Goal: Information Seeking & Learning: Learn about a topic

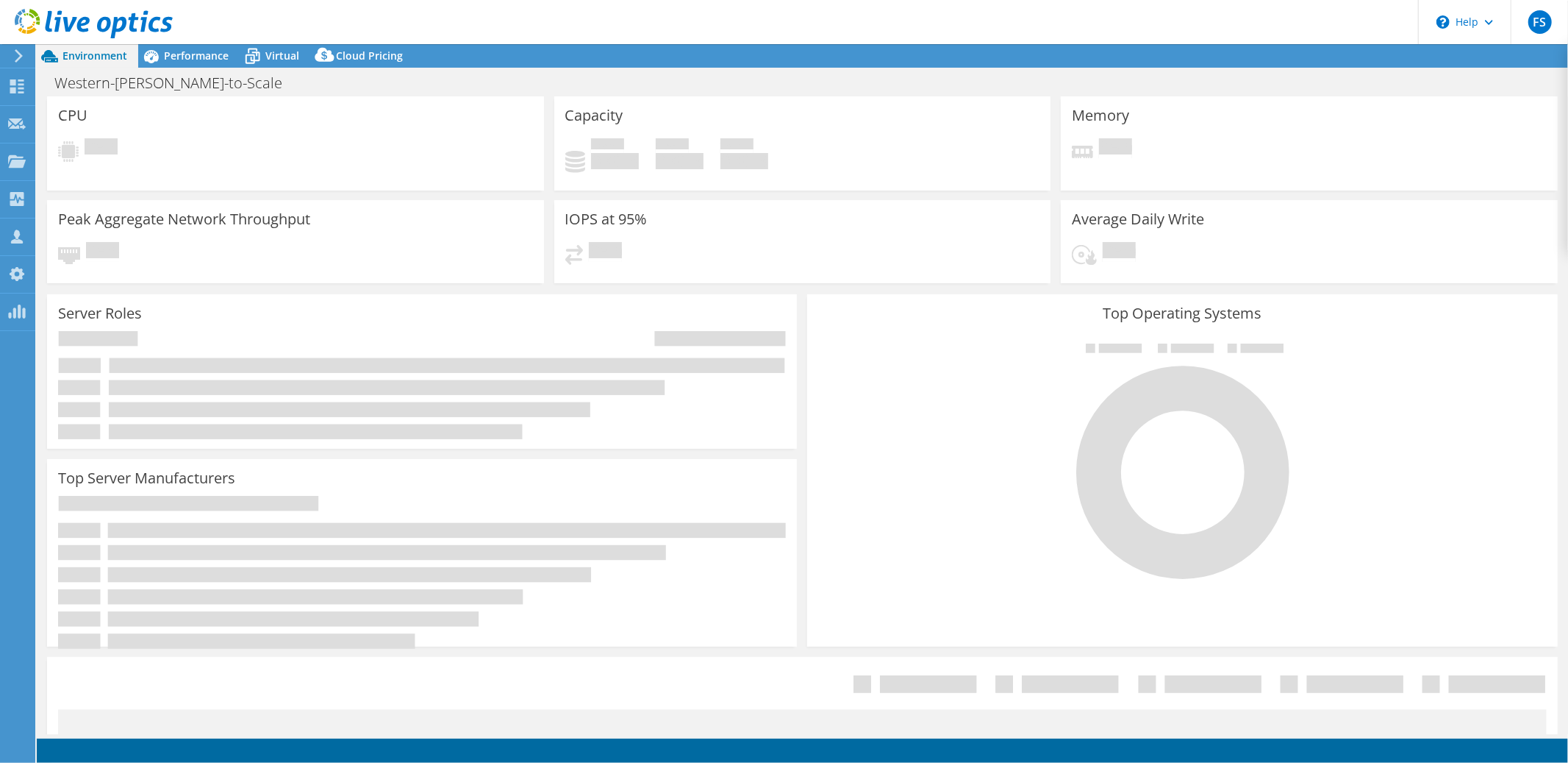
select select "USD"
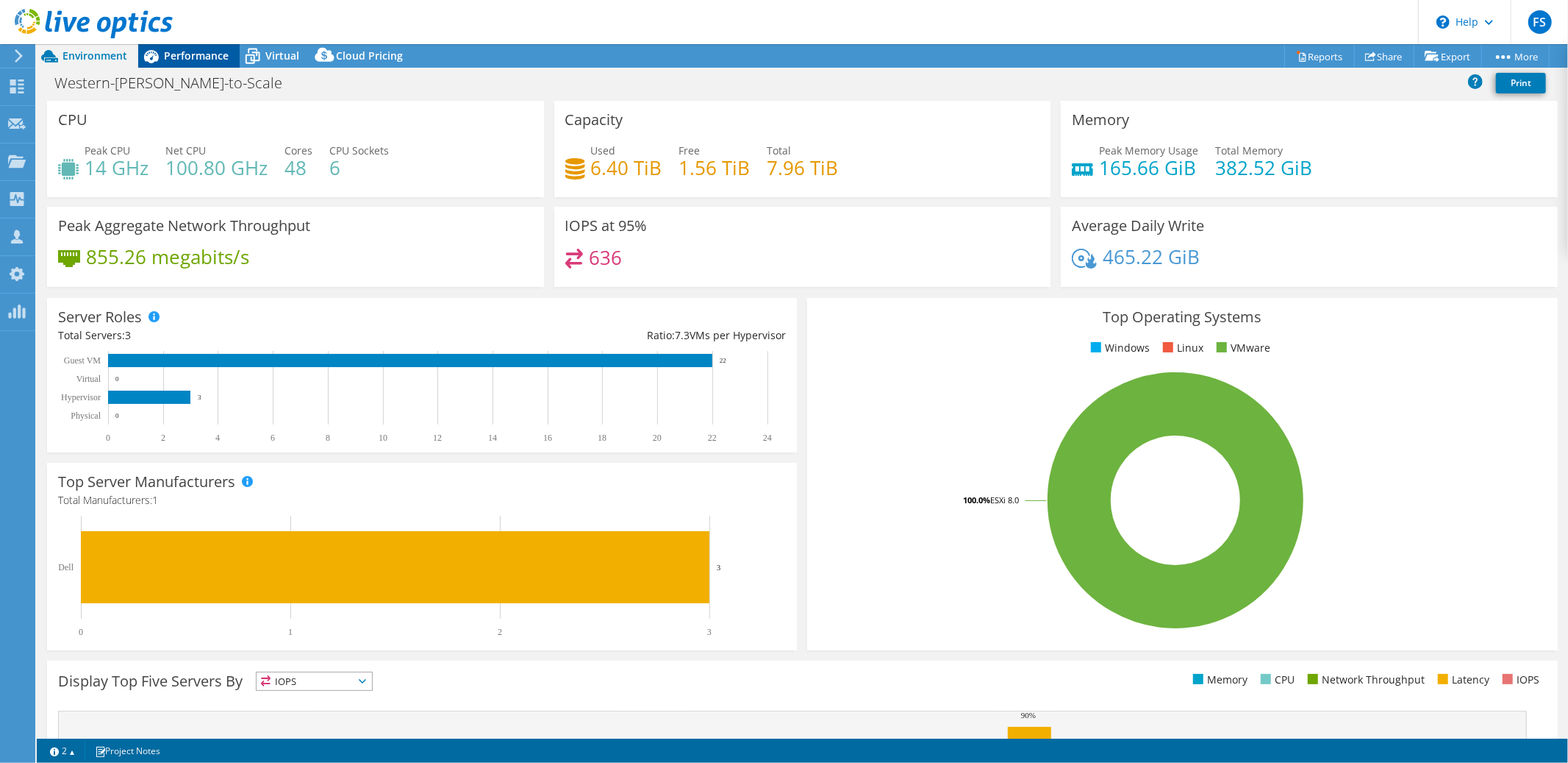
click at [199, 54] on span "Performance" at bounding box center [196, 55] width 65 height 14
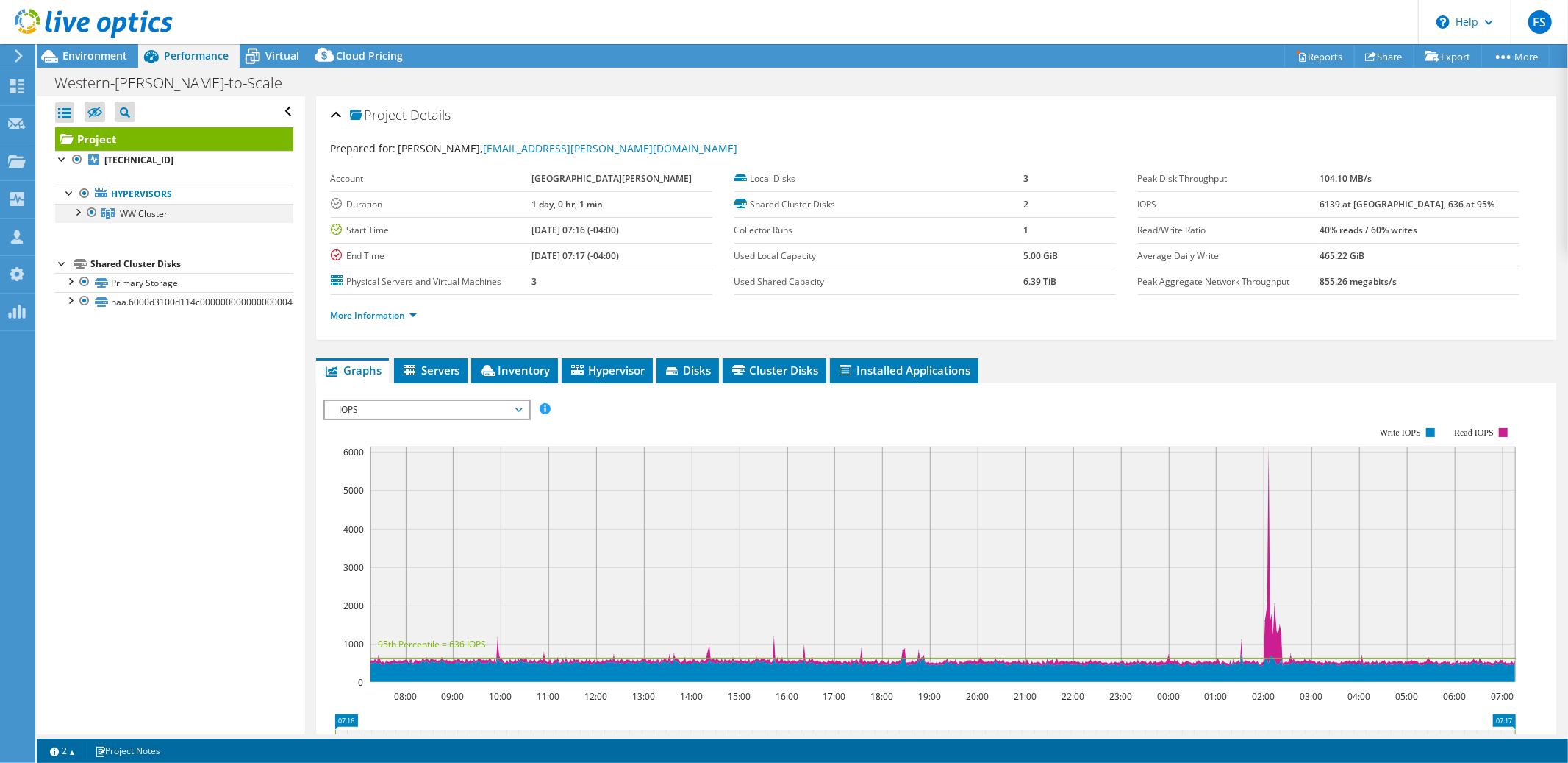
click at [76, 212] on div at bounding box center [76, 210] width 15 height 15
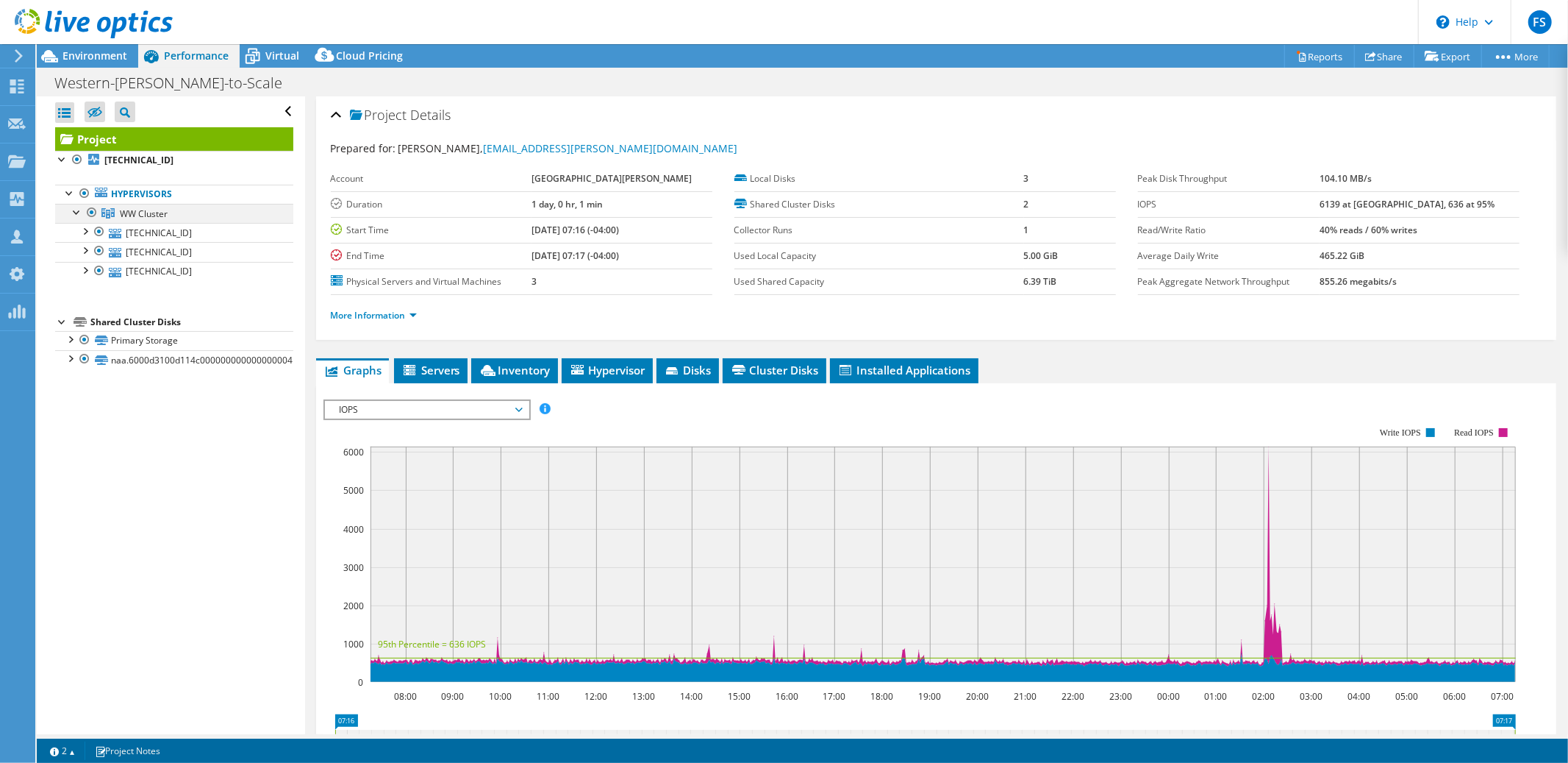
click at [76, 212] on div at bounding box center [76, 210] width 15 height 15
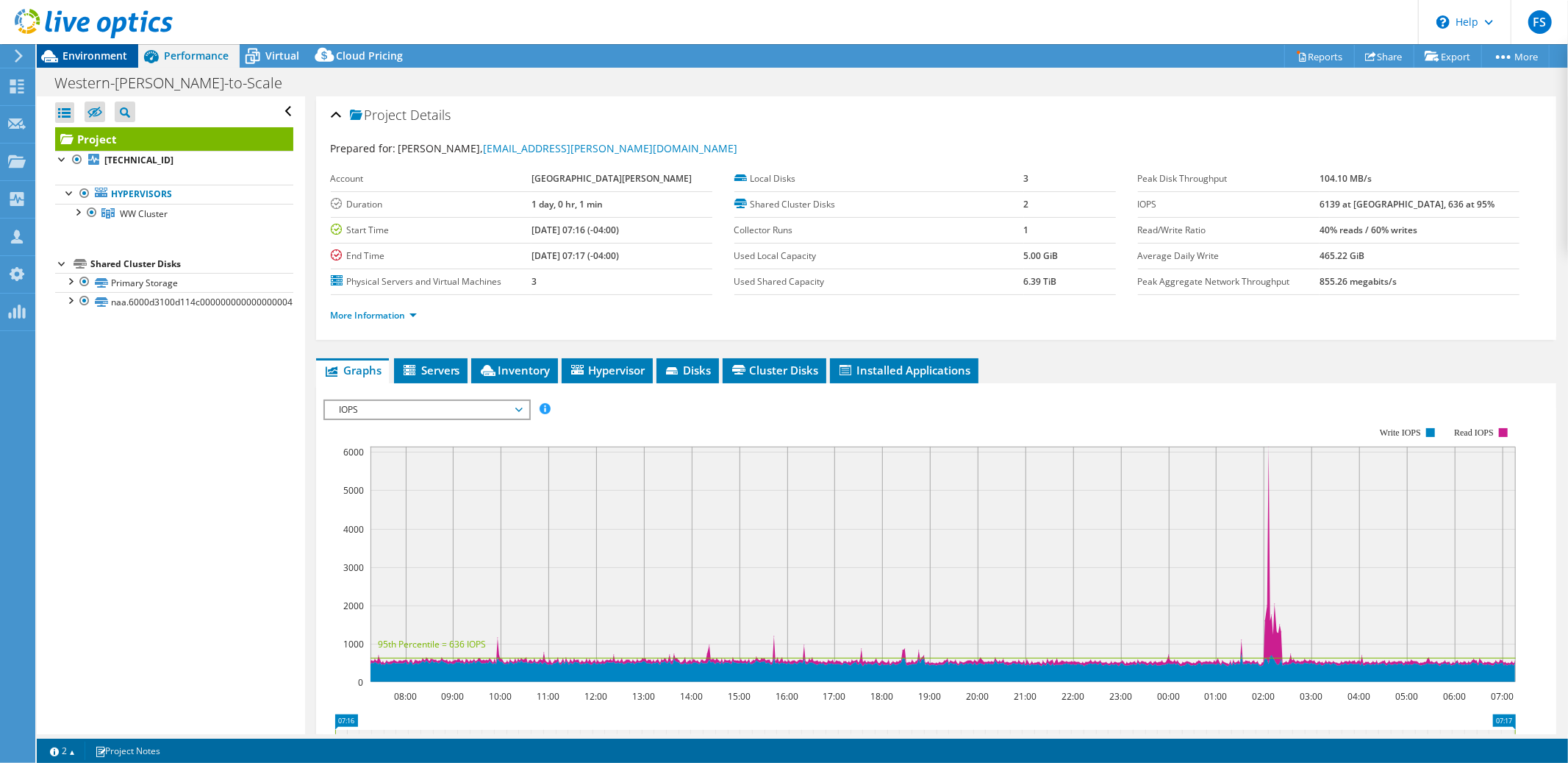
click at [95, 53] on span "Environment" at bounding box center [95, 55] width 65 height 14
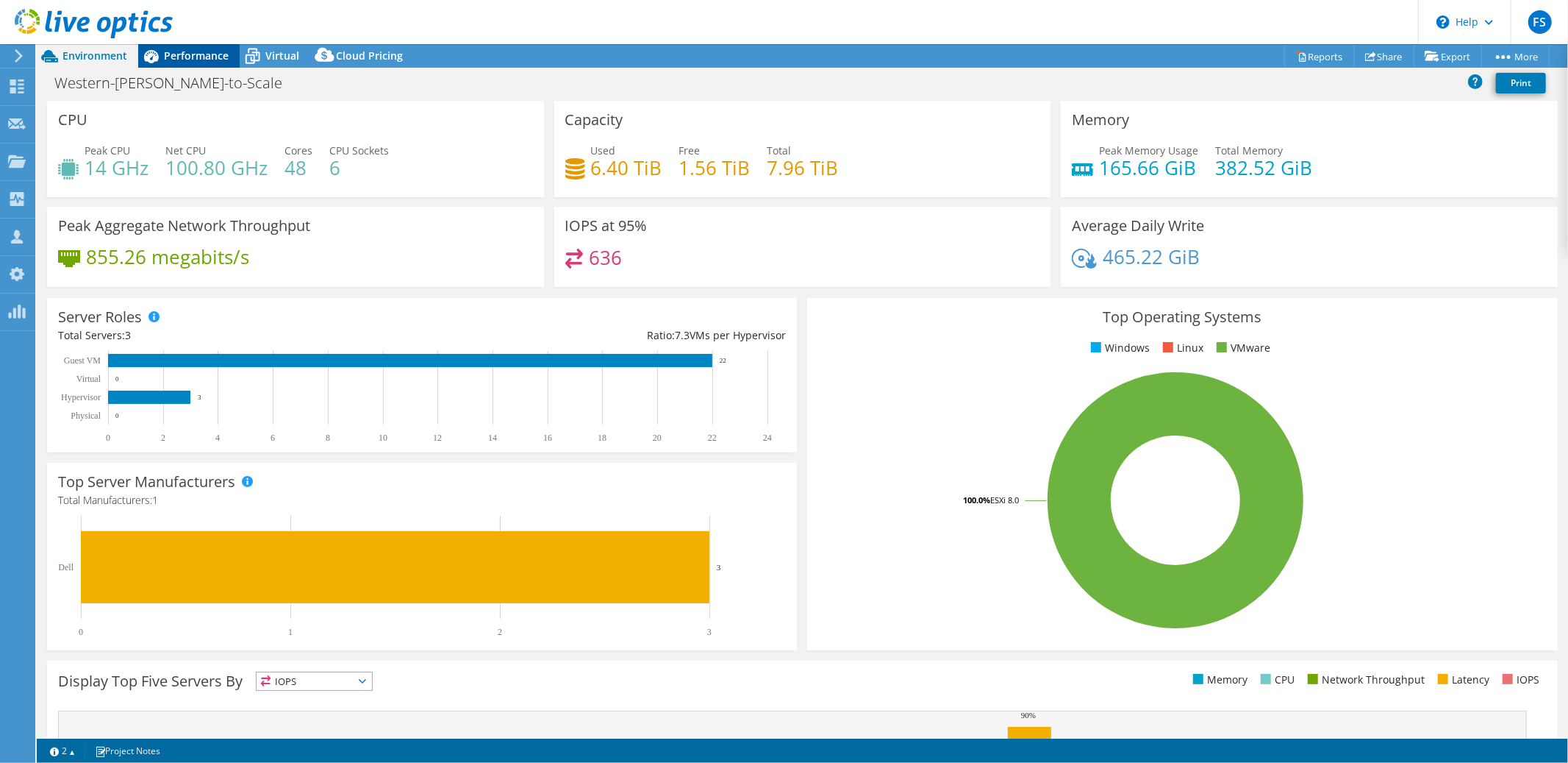
click at [201, 57] on span "Performance" at bounding box center [196, 55] width 65 height 14
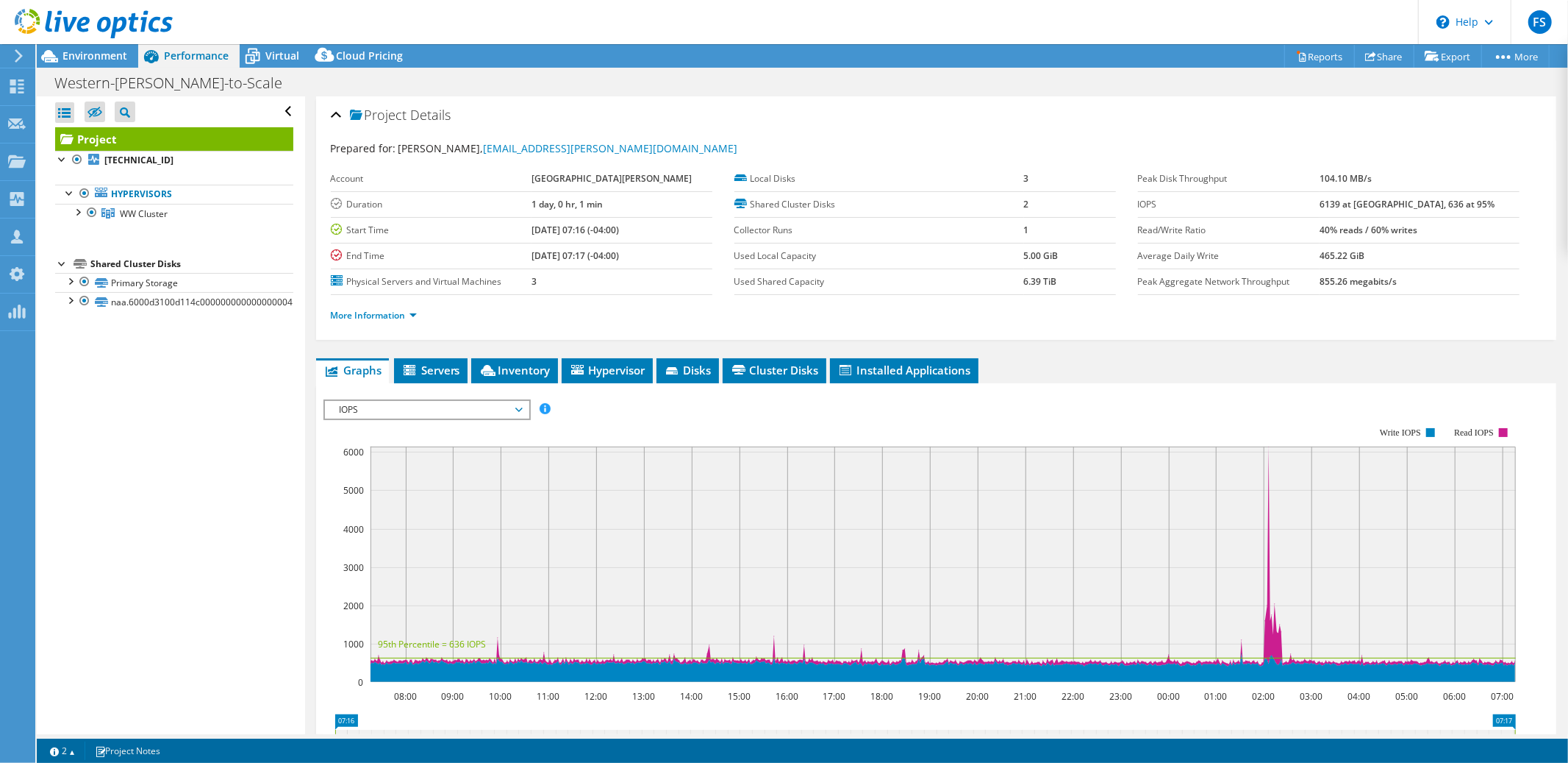
click at [518, 403] on span "IOPS" at bounding box center [426, 409] width 189 height 18
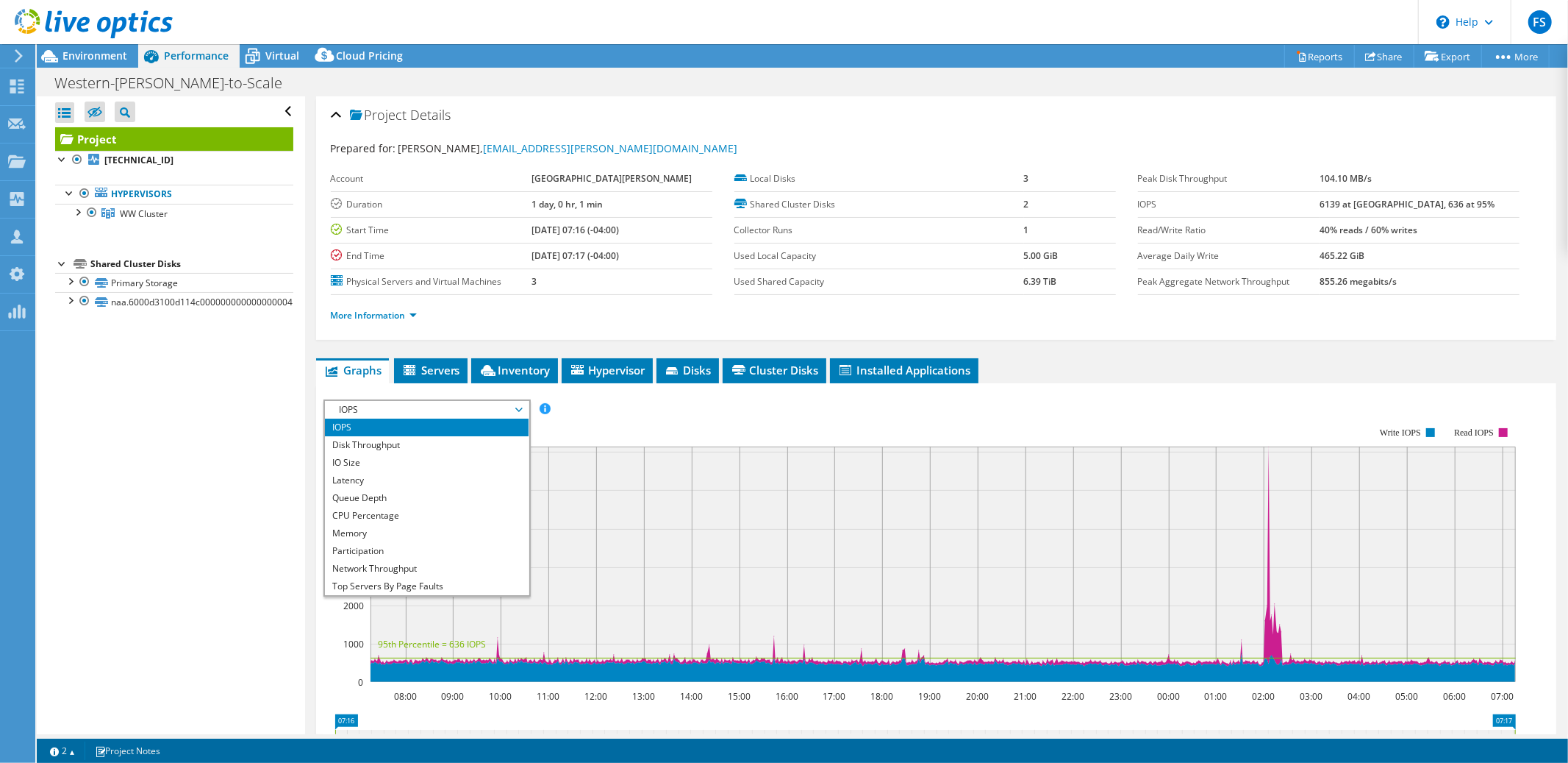
click at [518, 403] on span "IOPS" at bounding box center [426, 409] width 189 height 18
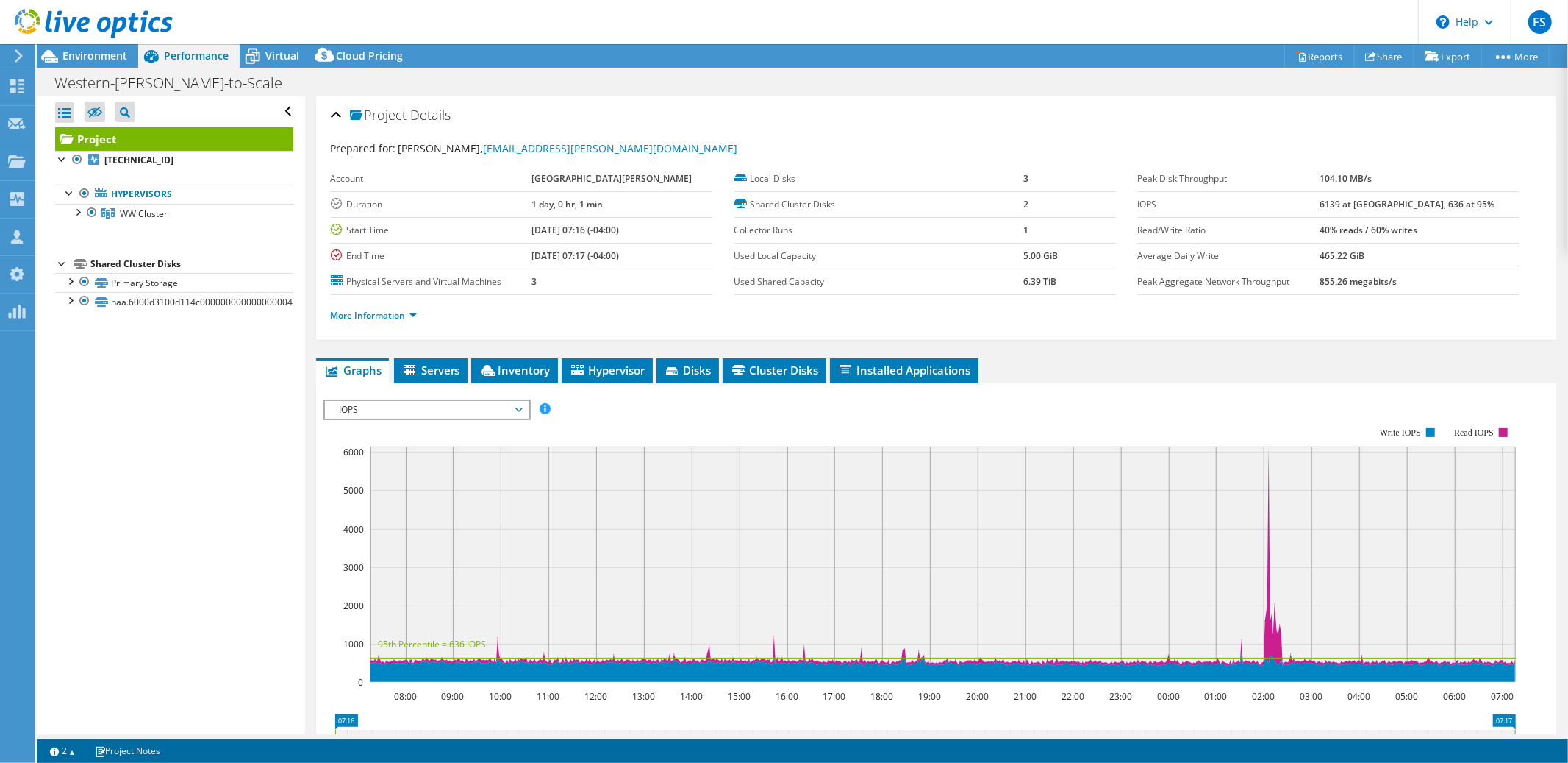
click at [519, 404] on span "IOPS" at bounding box center [426, 409] width 189 height 18
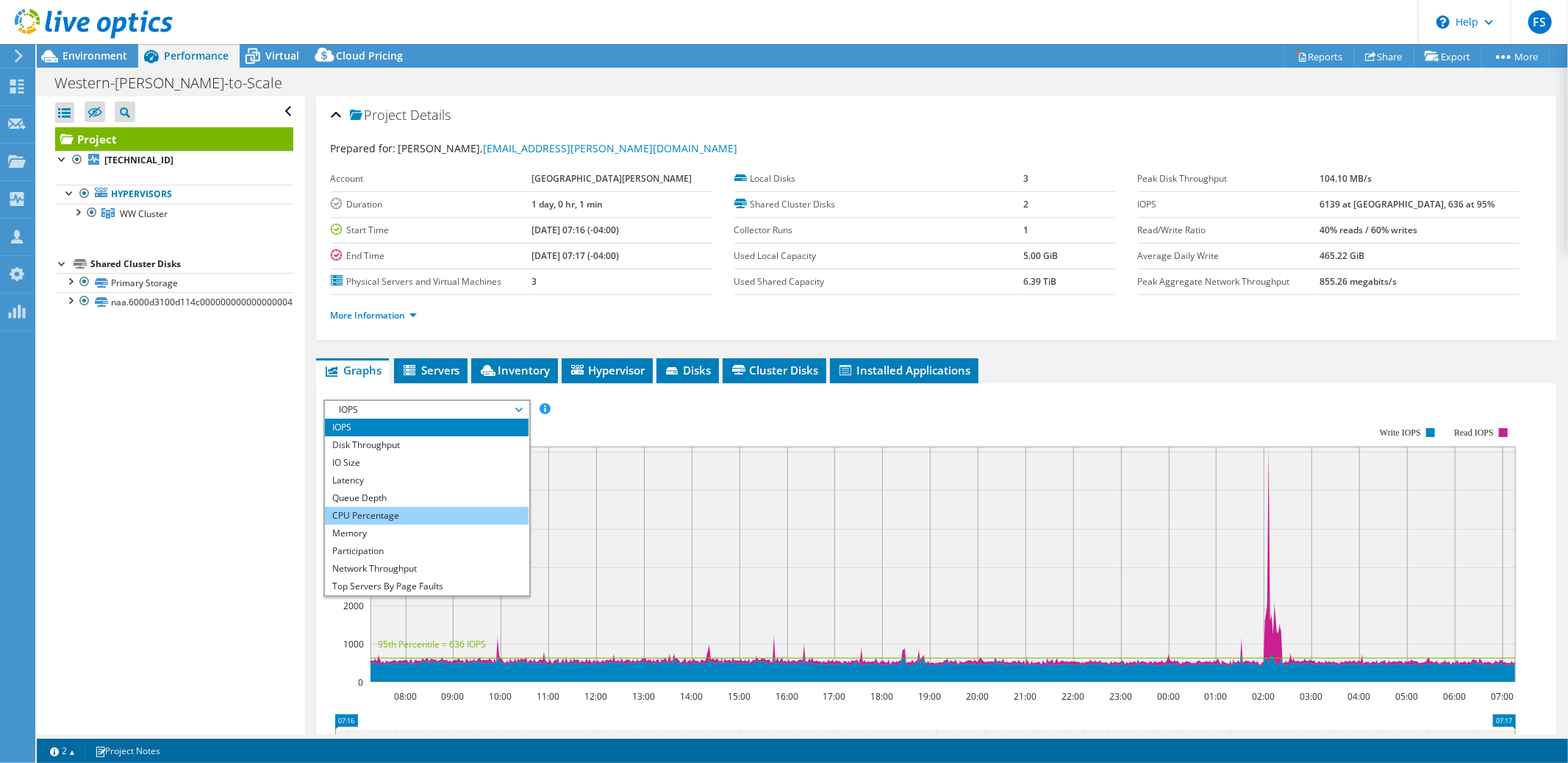
click at [450, 507] on li "CPU Percentage" at bounding box center [427, 515] width 203 height 18
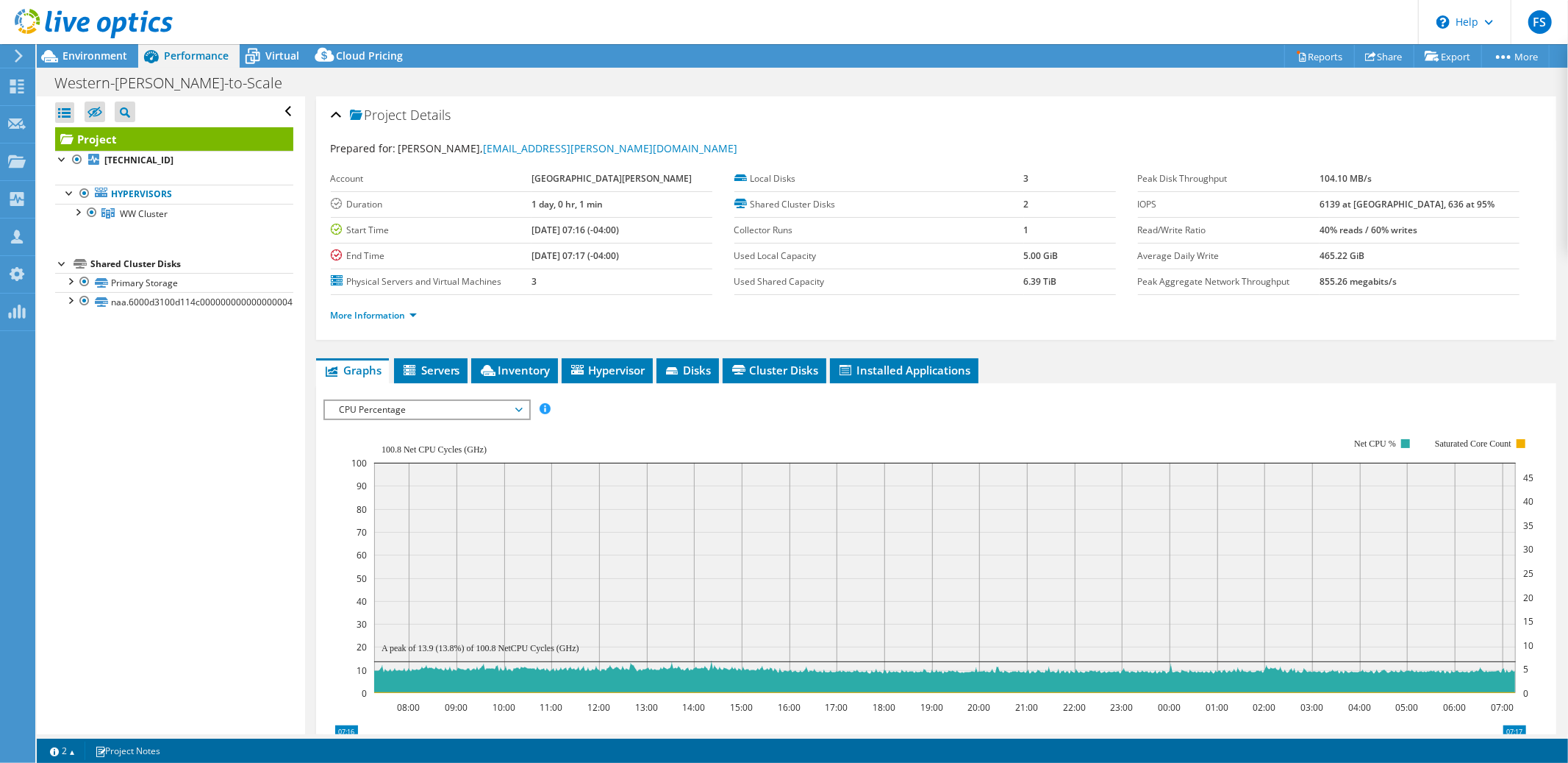
click at [519, 407] on span "CPU Percentage" at bounding box center [426, 409] width 189 height 18
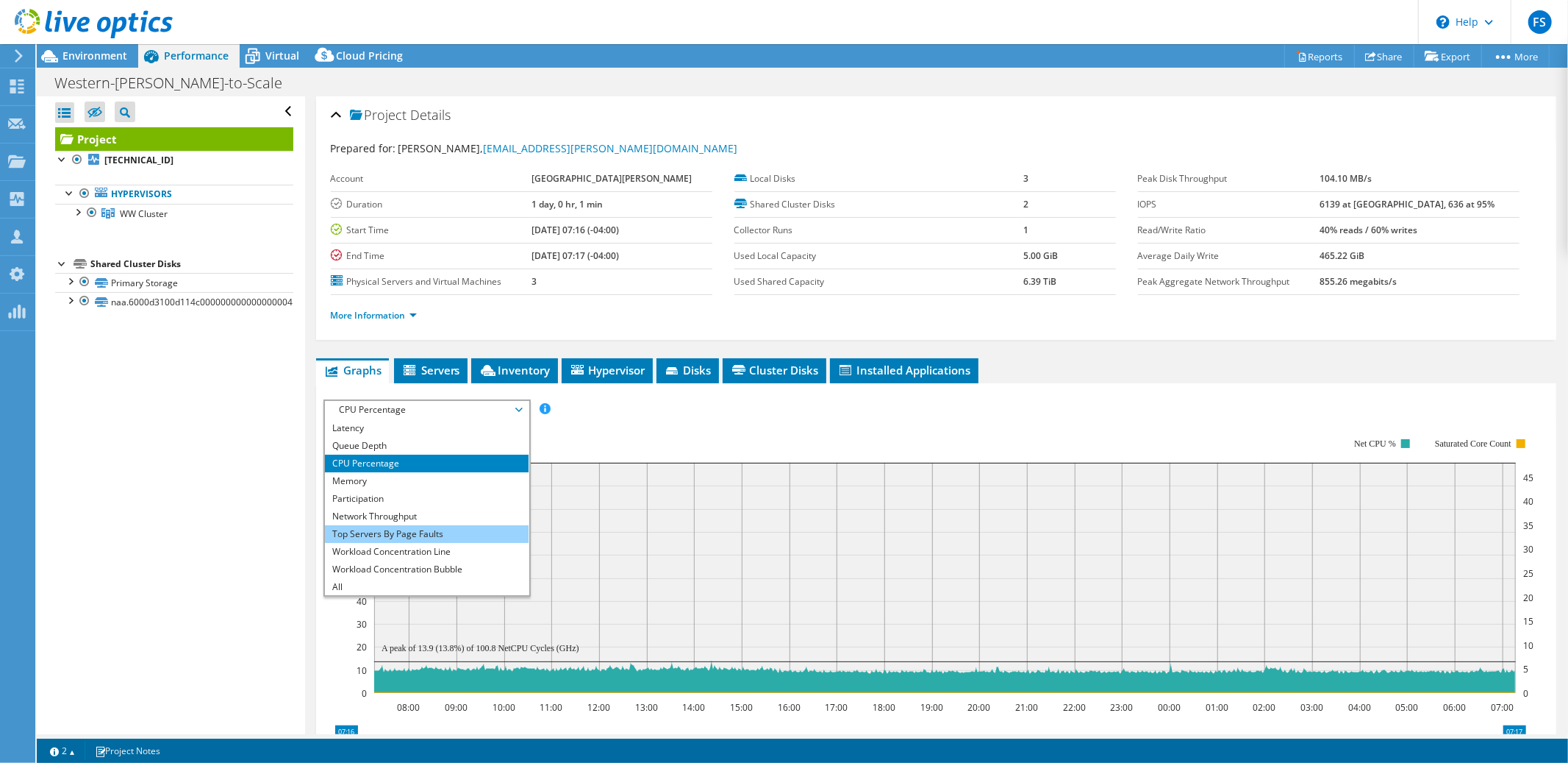
scroll to position [53, 0]
click at [434, 545] on li "Workload Concentration Line" at bounding box center [427, 550] width 203 height 18
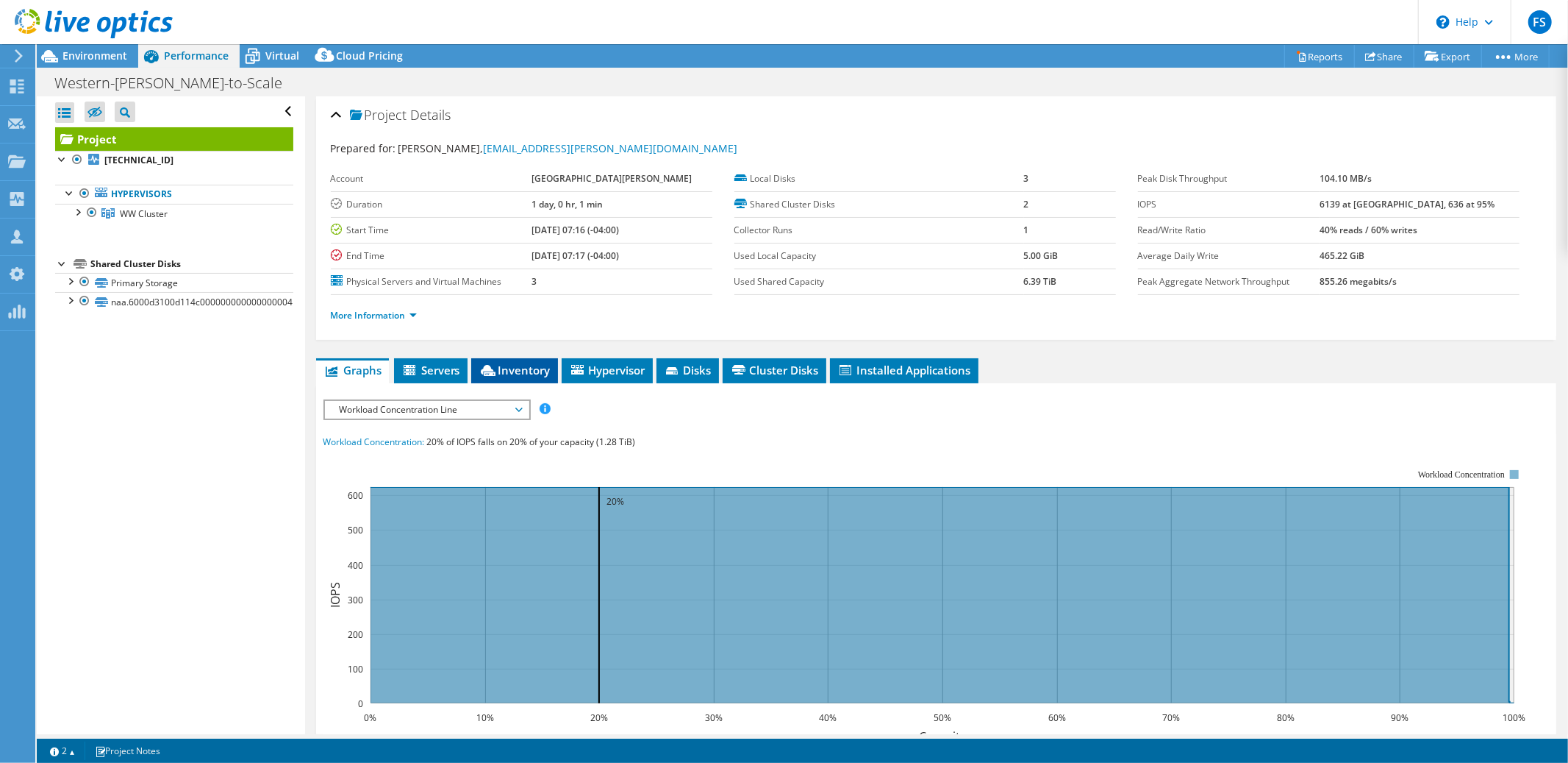
click at [519, 365] on span "Inventory" at bounding box center [515, 370] width 72 height 15
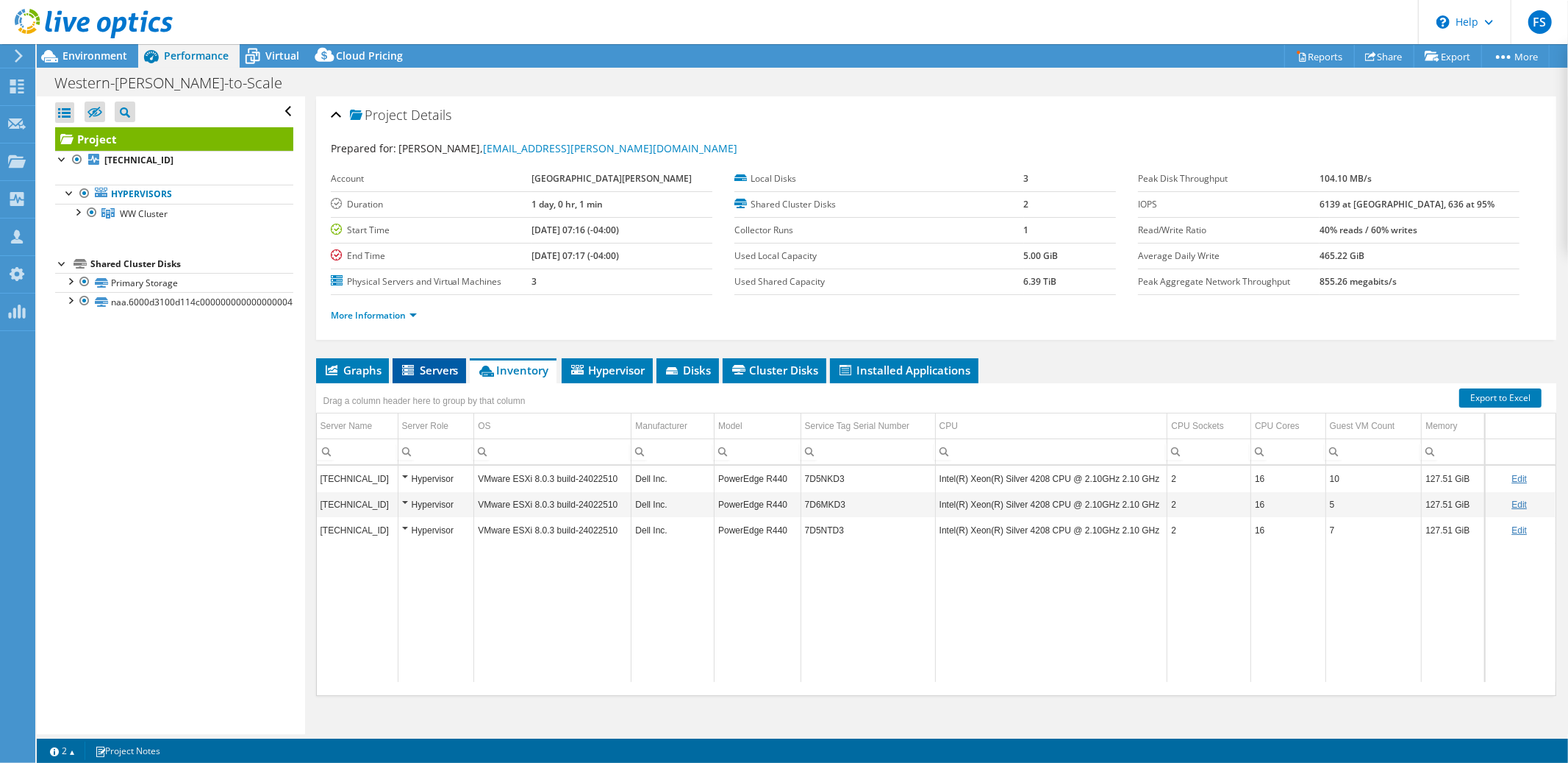
click at [429, 372] on span "Servers" at bounding box center [429, 370] width 59 height 15
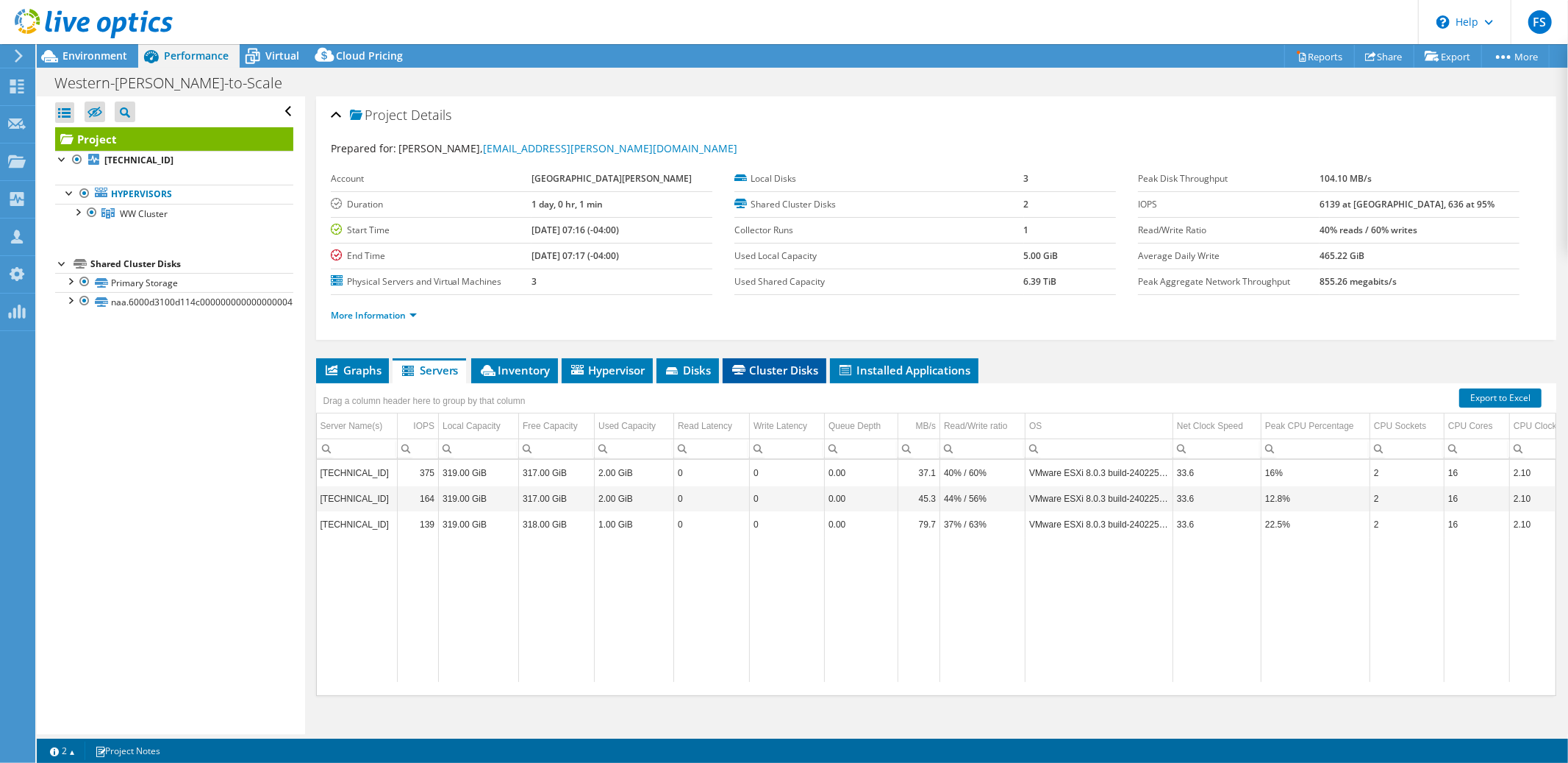
click at [782, 373] on span "Cluster Disks" at bounding box center [774, 370] width 89 height 15
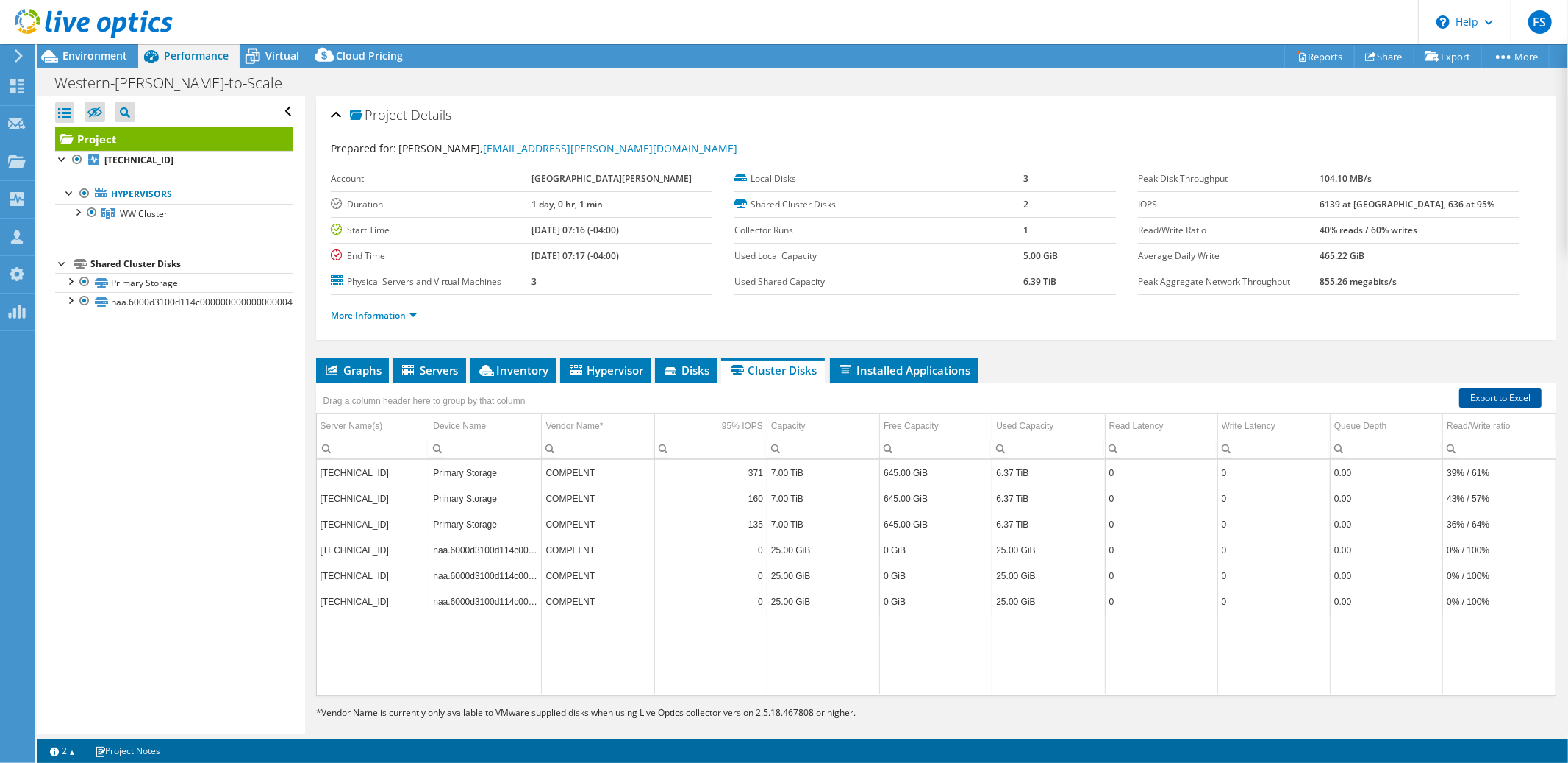
click at [1493, 394] on link "Export to Excel" at bounding box center [1501, 397] width 83 height 19
click at [284, 59] on span "Virtual" at bounding box center [282, 55] width 34 height 14
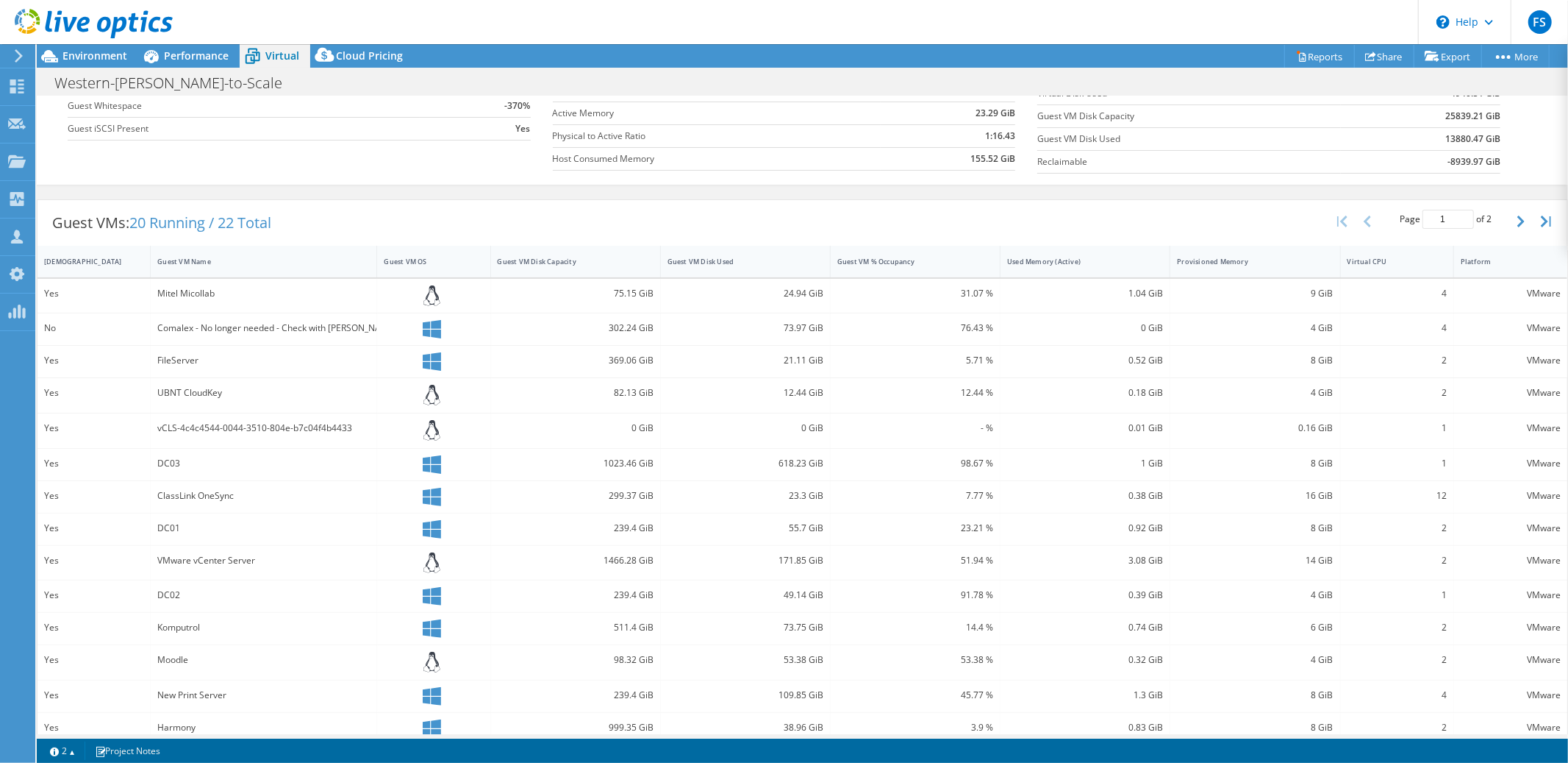
scroll to position [233, 0]
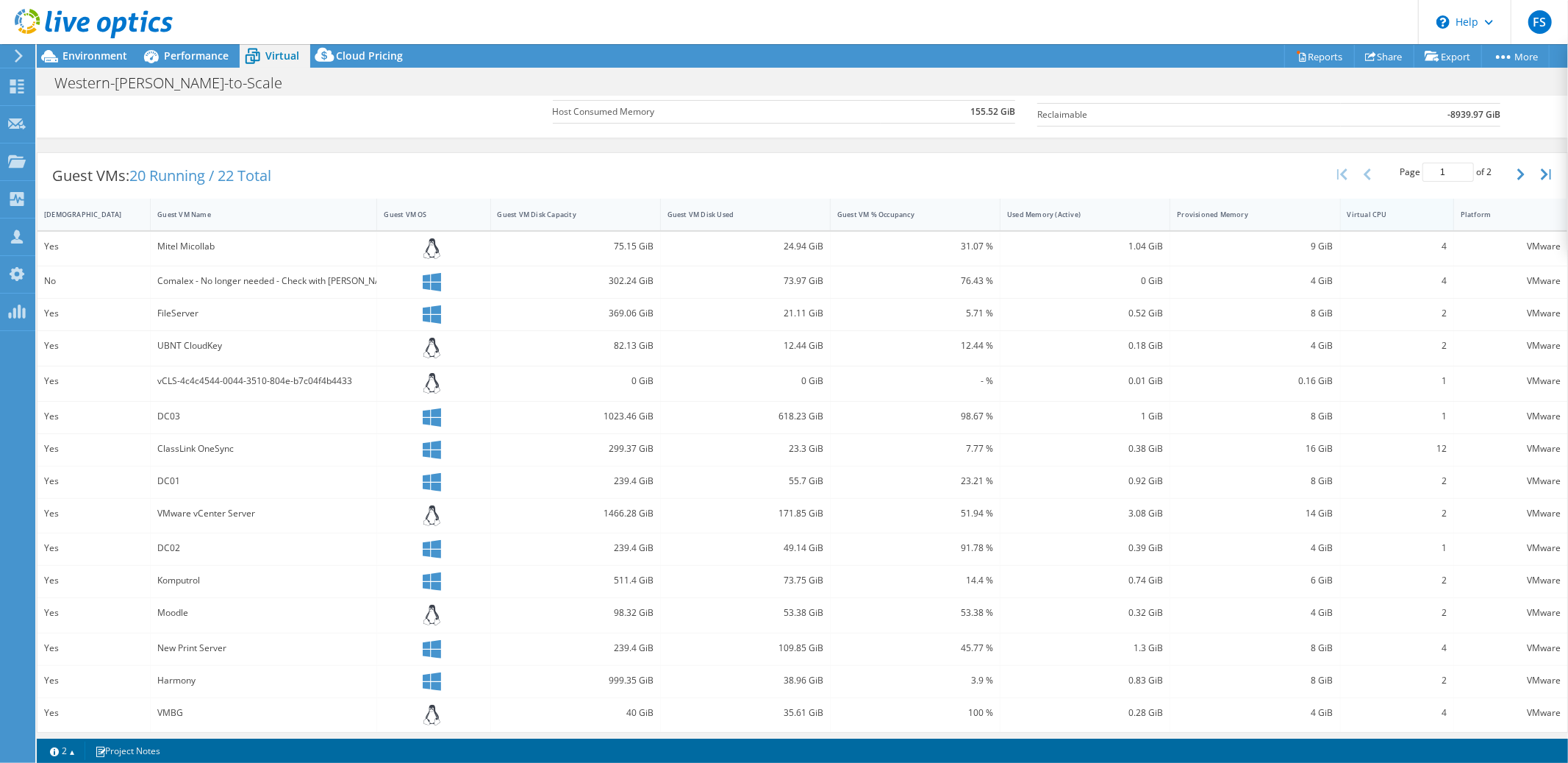
click at [1389, 217] on div "Virtual CPU" at bounding box center [1388, 214] width 82 height 9
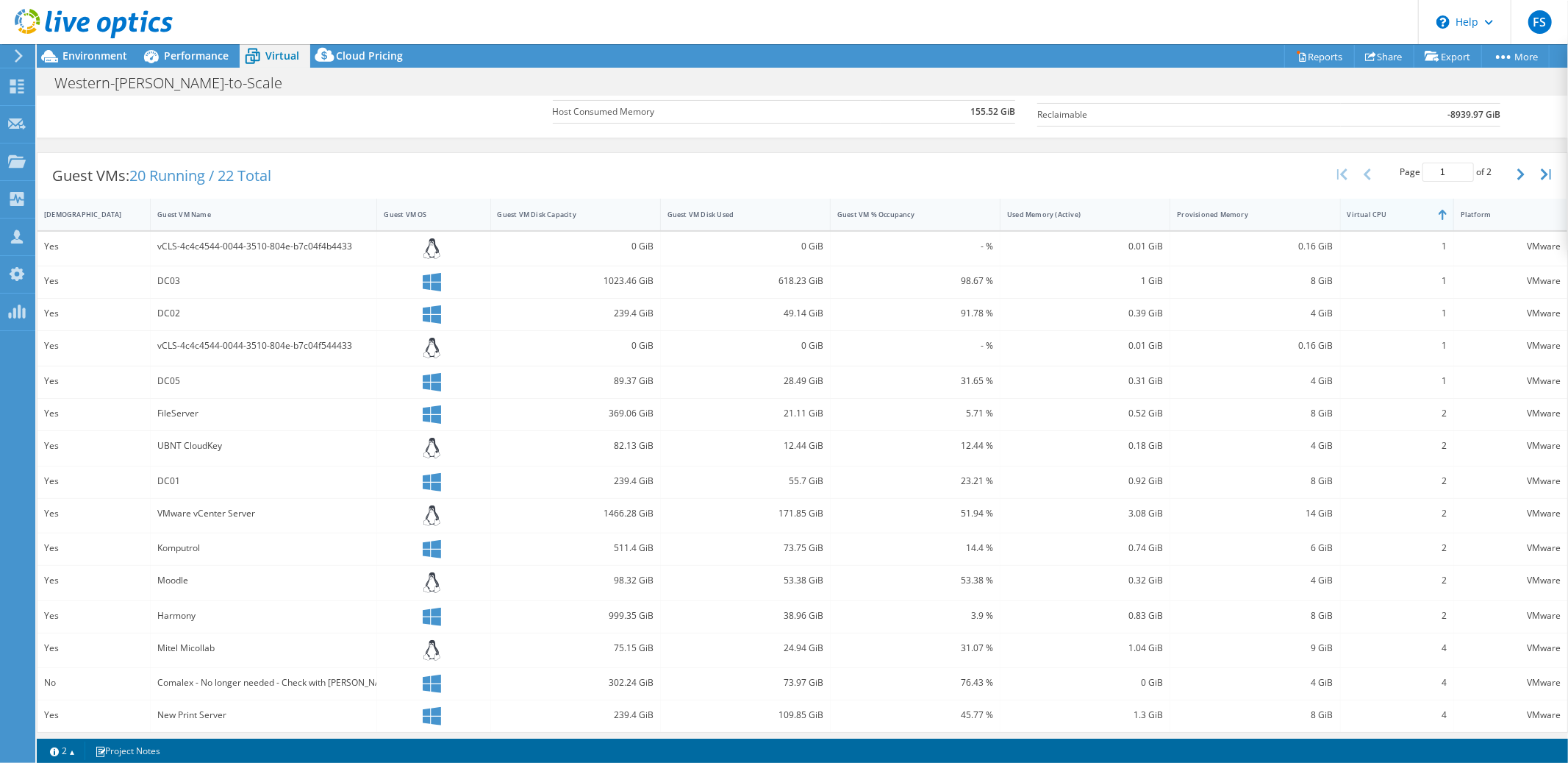
click at [1389, 217] on div "Virtual CPU" at bounding box center [1388, 214] width 82 height 9
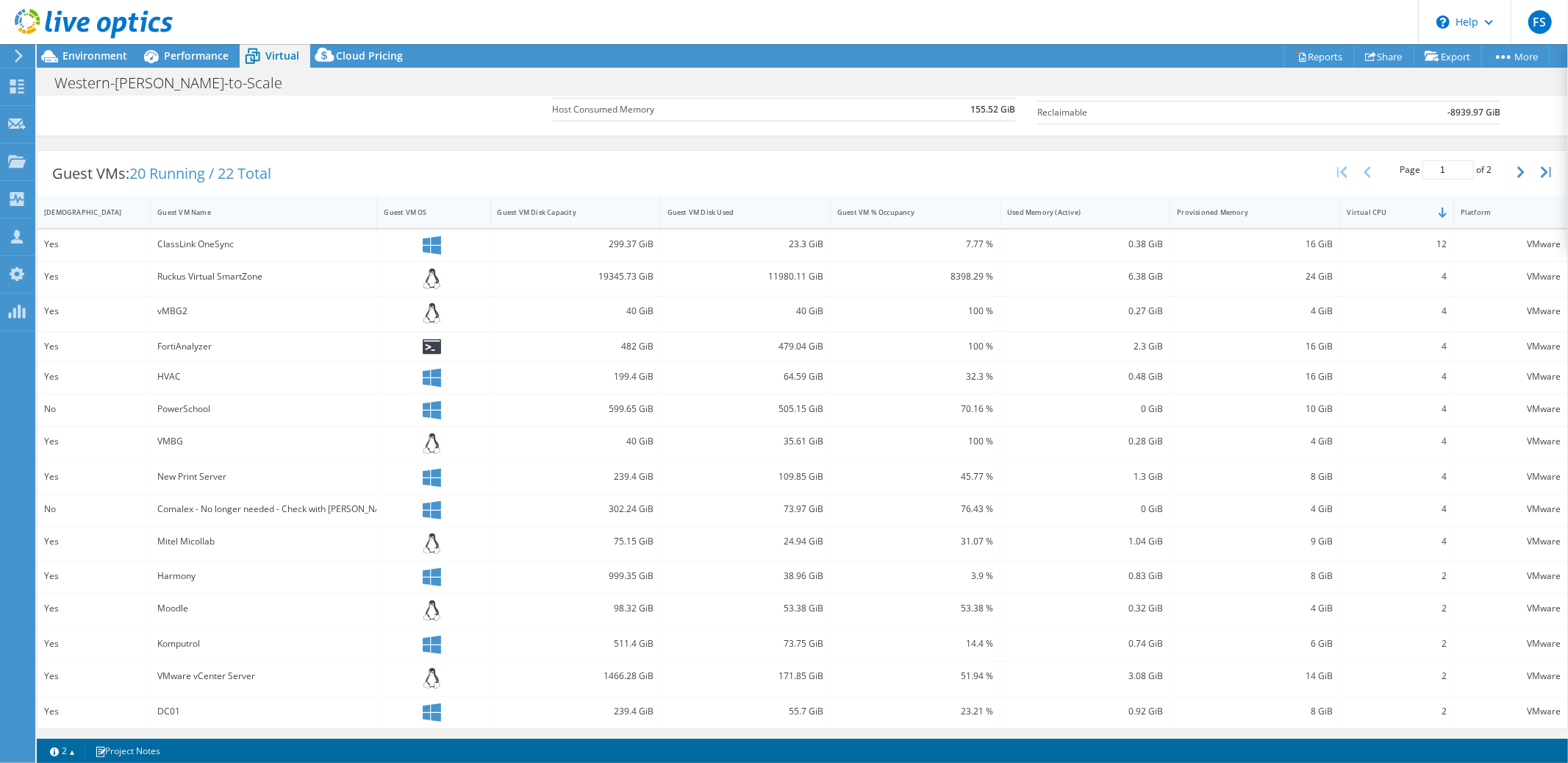
scroll to position [236, 0]
click at [1283, 220] on div "Provisioned Memory" at bounding box center [1246, 210] width 151 height 23
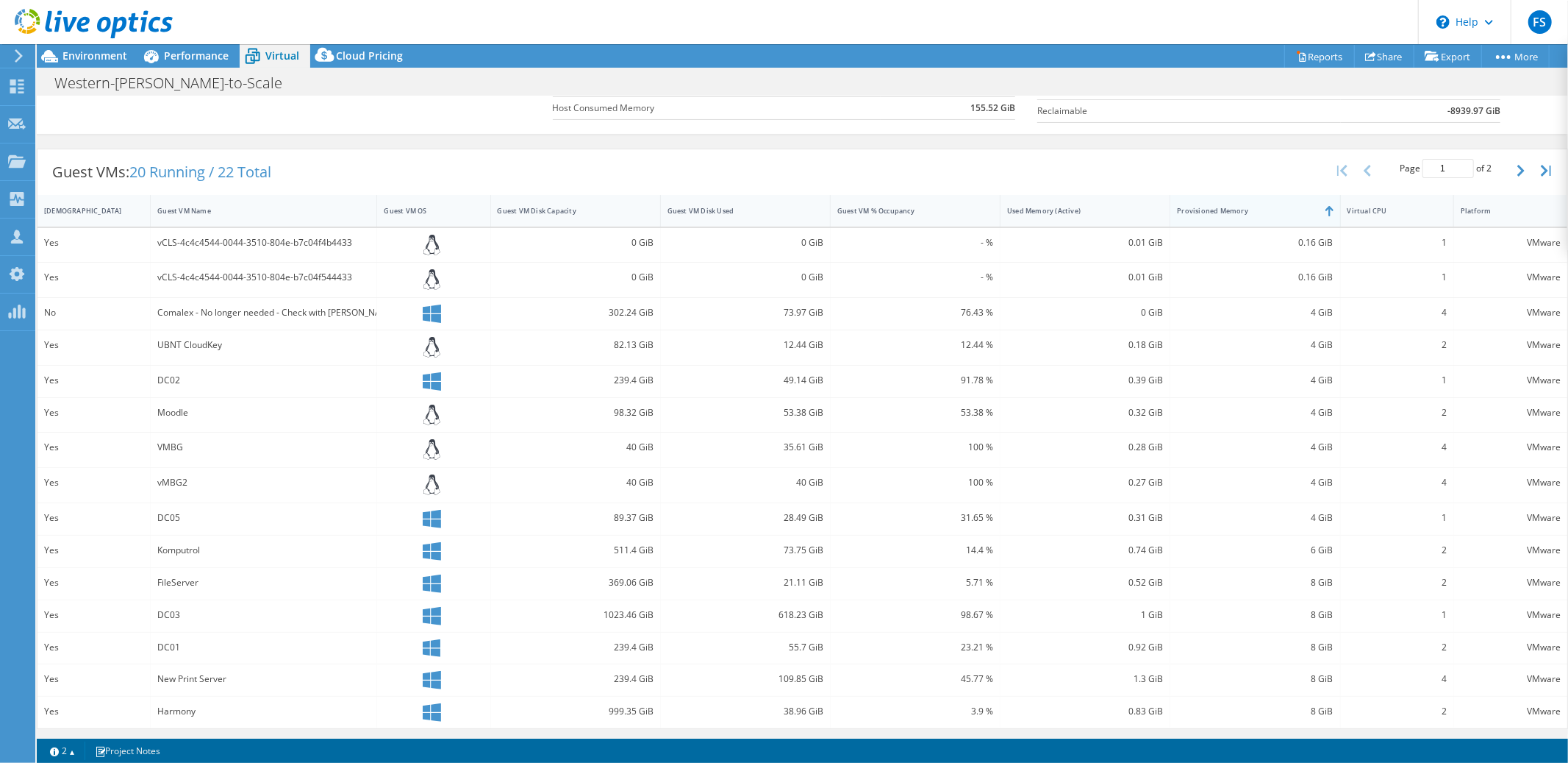
click at [1283, 220] on div "Provisioned Memory" at bounding box center [1246, 210] width 151 height 23
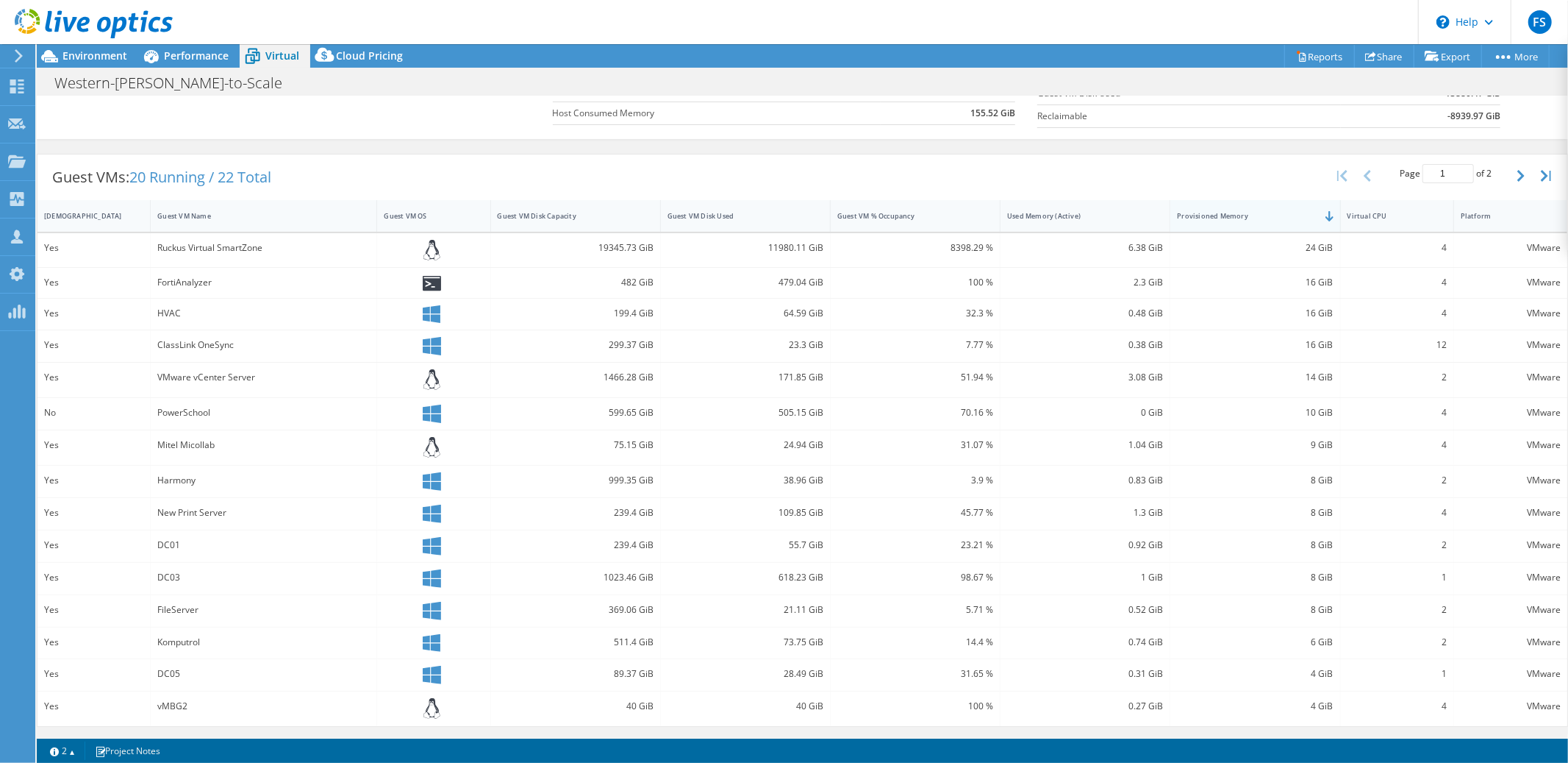
scroll to position [232, 0]
click at [597, 217] on div "Guest VM Disk Capacity" at bounding box center [567, 216] width 138 height 9
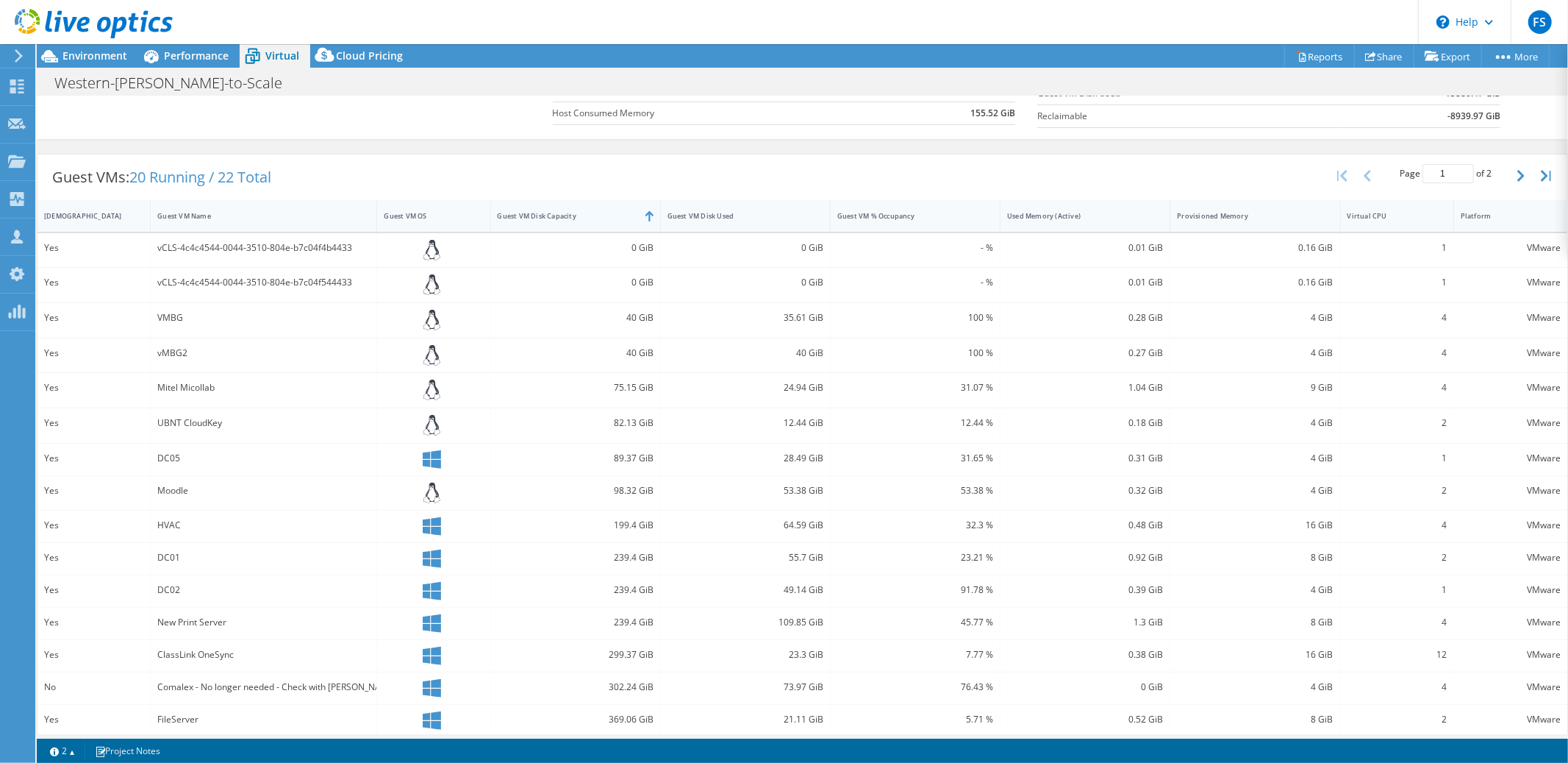
click at [597, 217] on div "Guest VM Disk Capacity" at bounding box center [567, 216] width 138 height 9
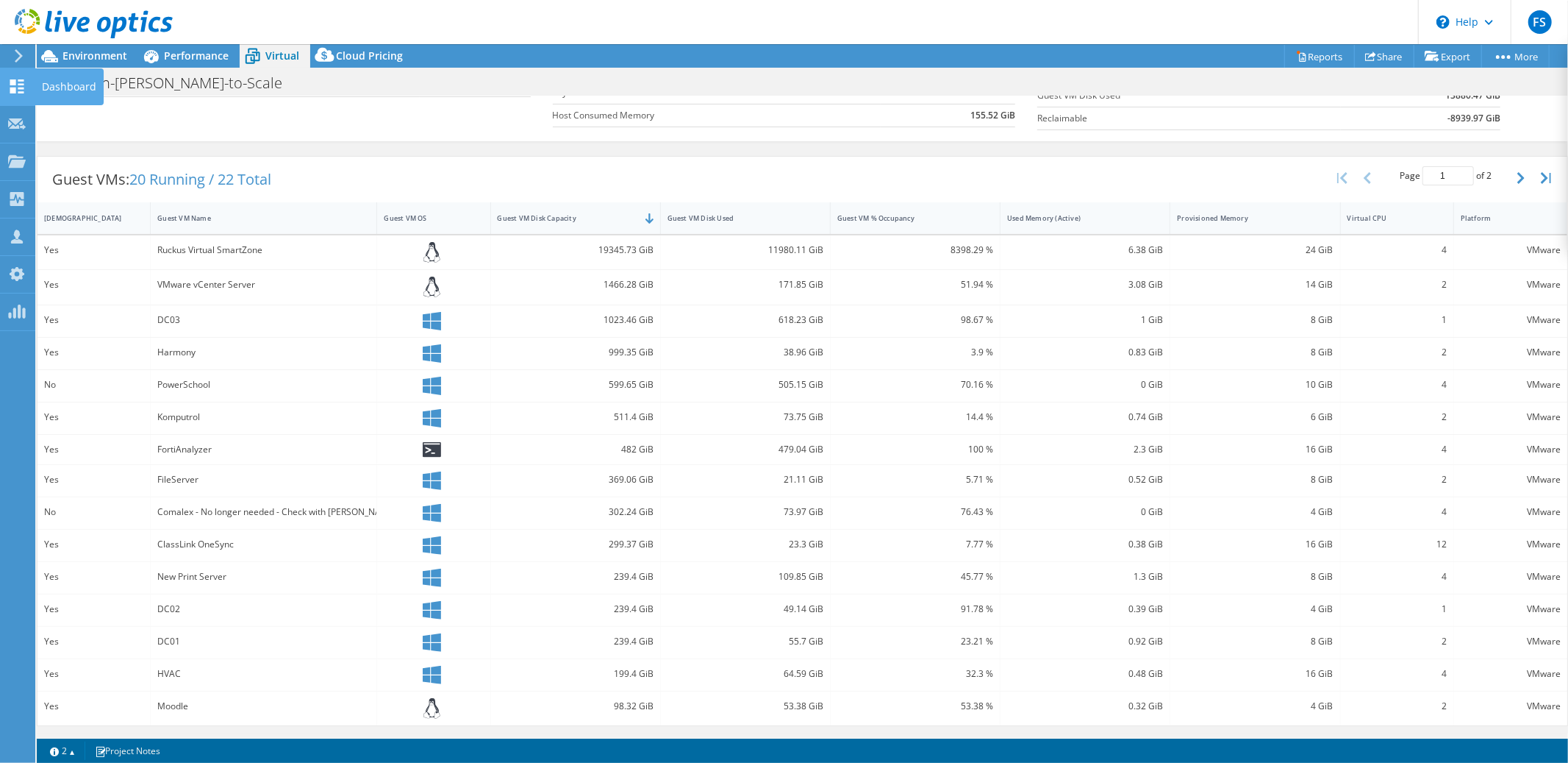
click at [22, 82] on icon at bounding box center [17, 86] width 18 height 14
